Goal: Transaction & Acquisition: Subscribe to service/newsletter

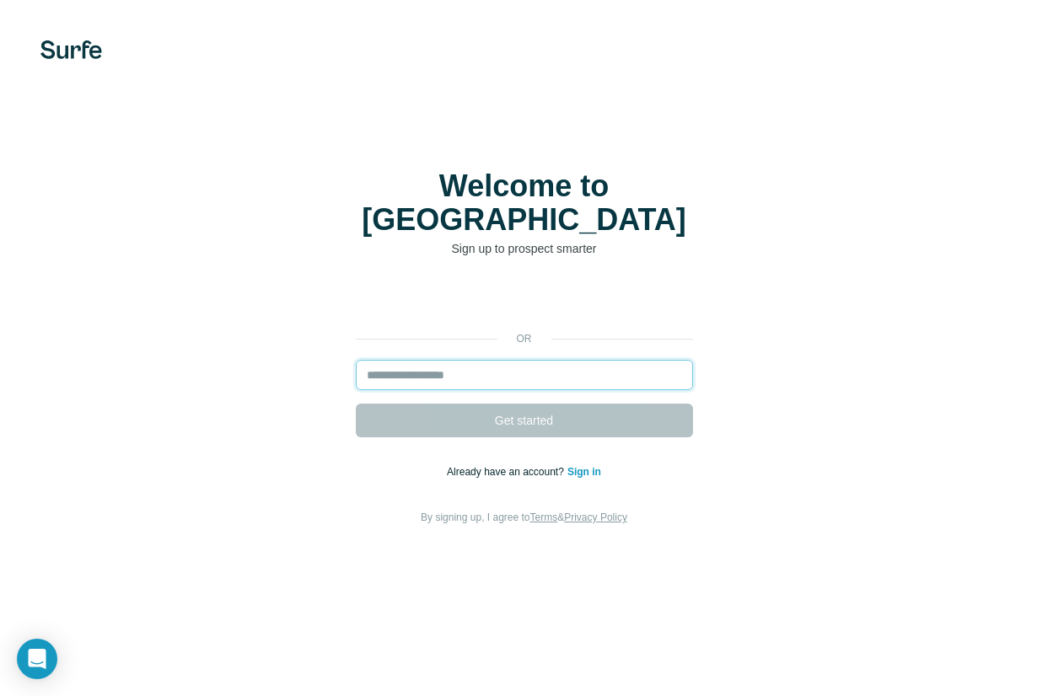
click at [441, 360] on input "email" at bounding box center [524, 375] width 337 height 30
click at [208, 342] on div "or Get started Already have an account? Sign in By signing up, I agree to Terms…" at bounding box center [524, 405] width 980 height 243
click at [405, 360] on input "email" at bounding box center [524, 375] width 337 height 30
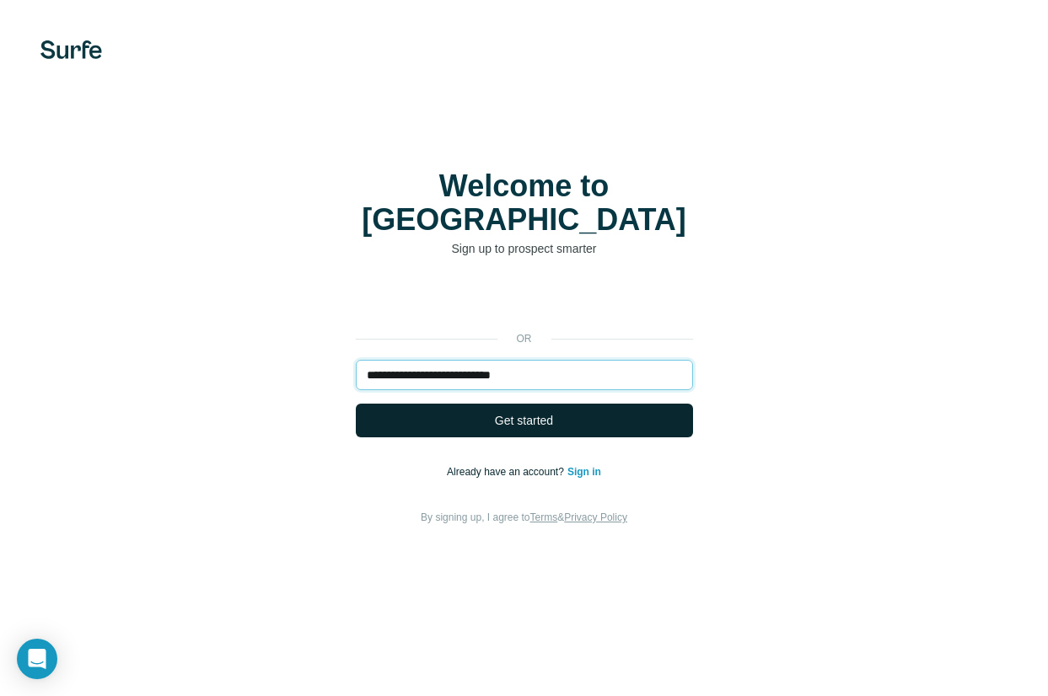
type input "**********"
click at [566, 406] on button "Get started" at bounding box center [524, 421] width 337 height 34
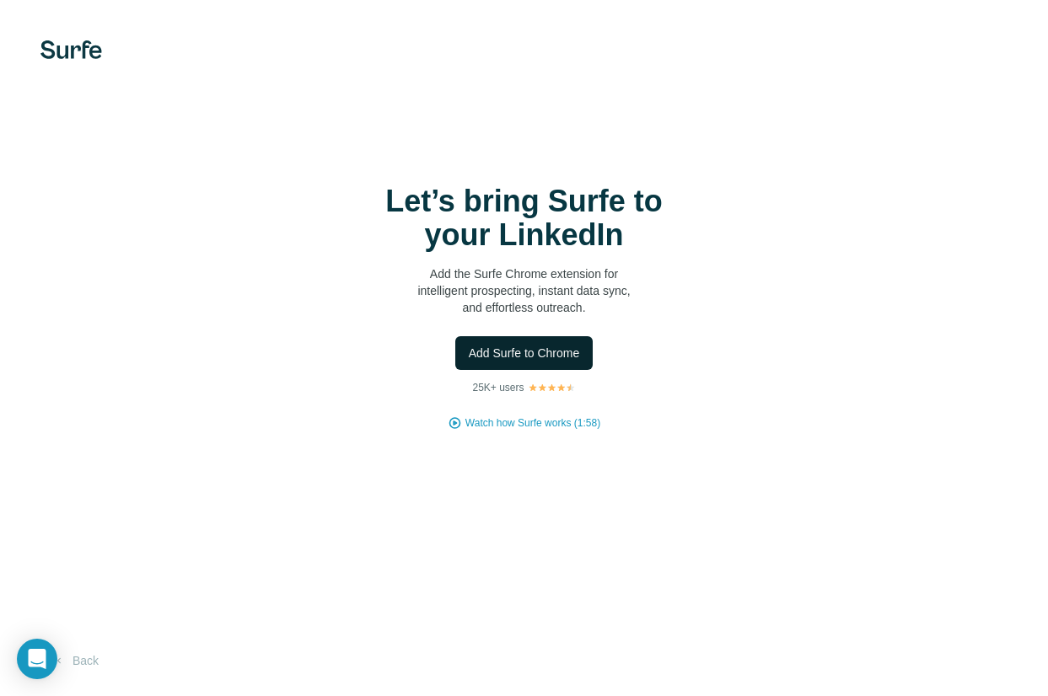
click at [536, 352] on span "Add Surfe to Chrome" at bounding box center [524, 353] width 111 height 17
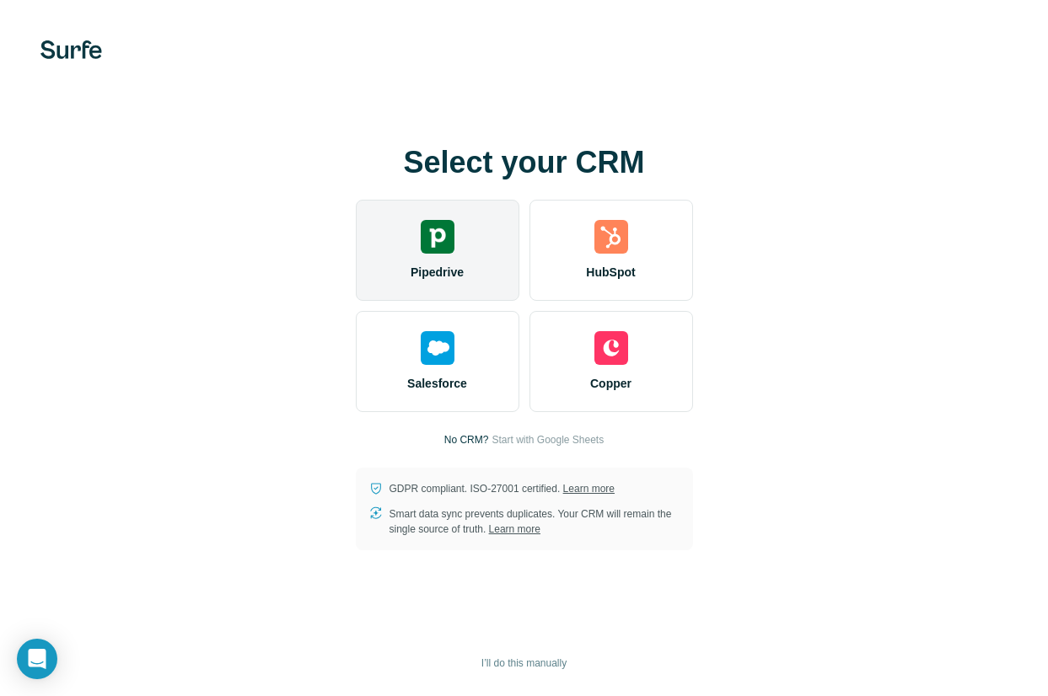
click at [453, 242] on img at bounding box center [438, 237] width 34 height 34
